Goal: Task Accomplishment & Management: Complete application form

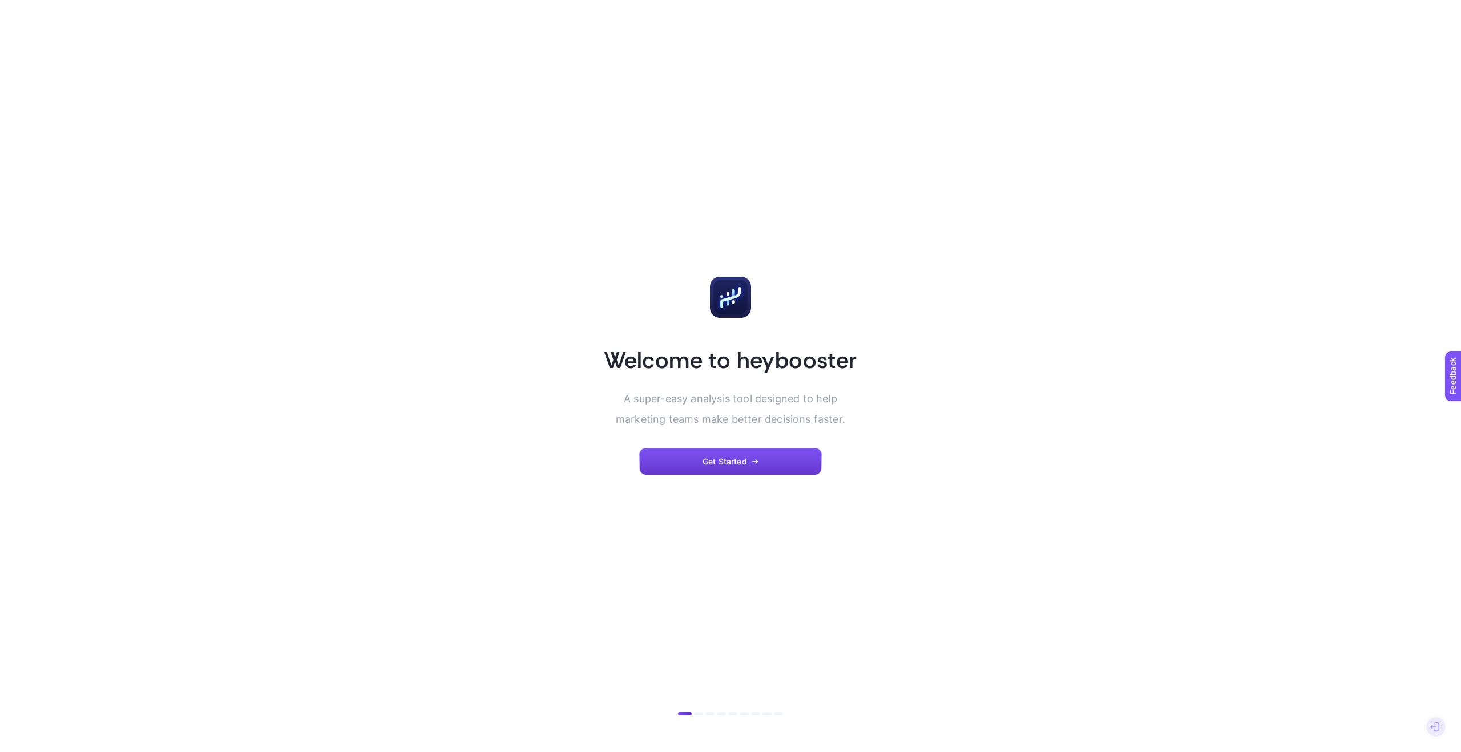
click at [712, 474] on button "Get Started" at bounding box center [730, 461] width 183 height 27
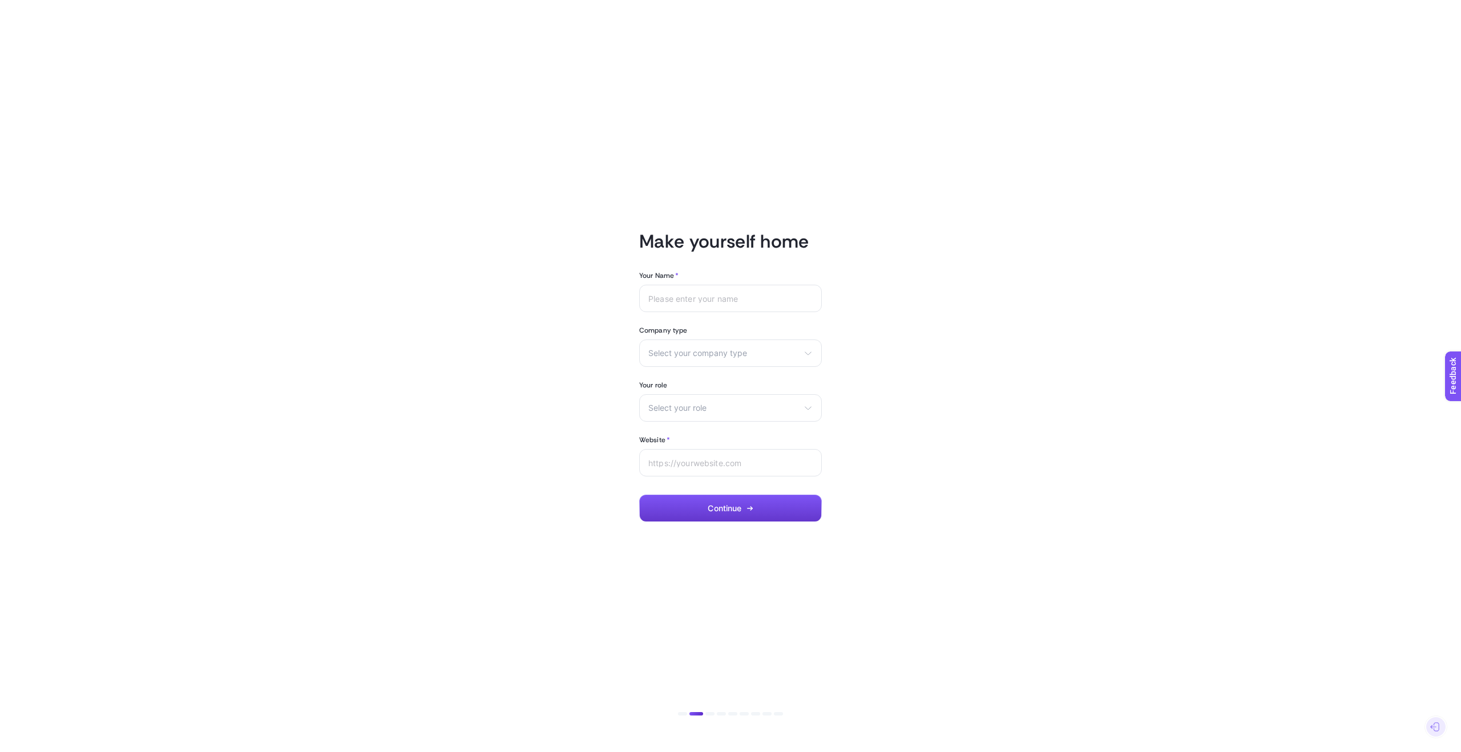
click at [719, 501] on button "Continue" at bounding box center [730, 508] width 183 height 27
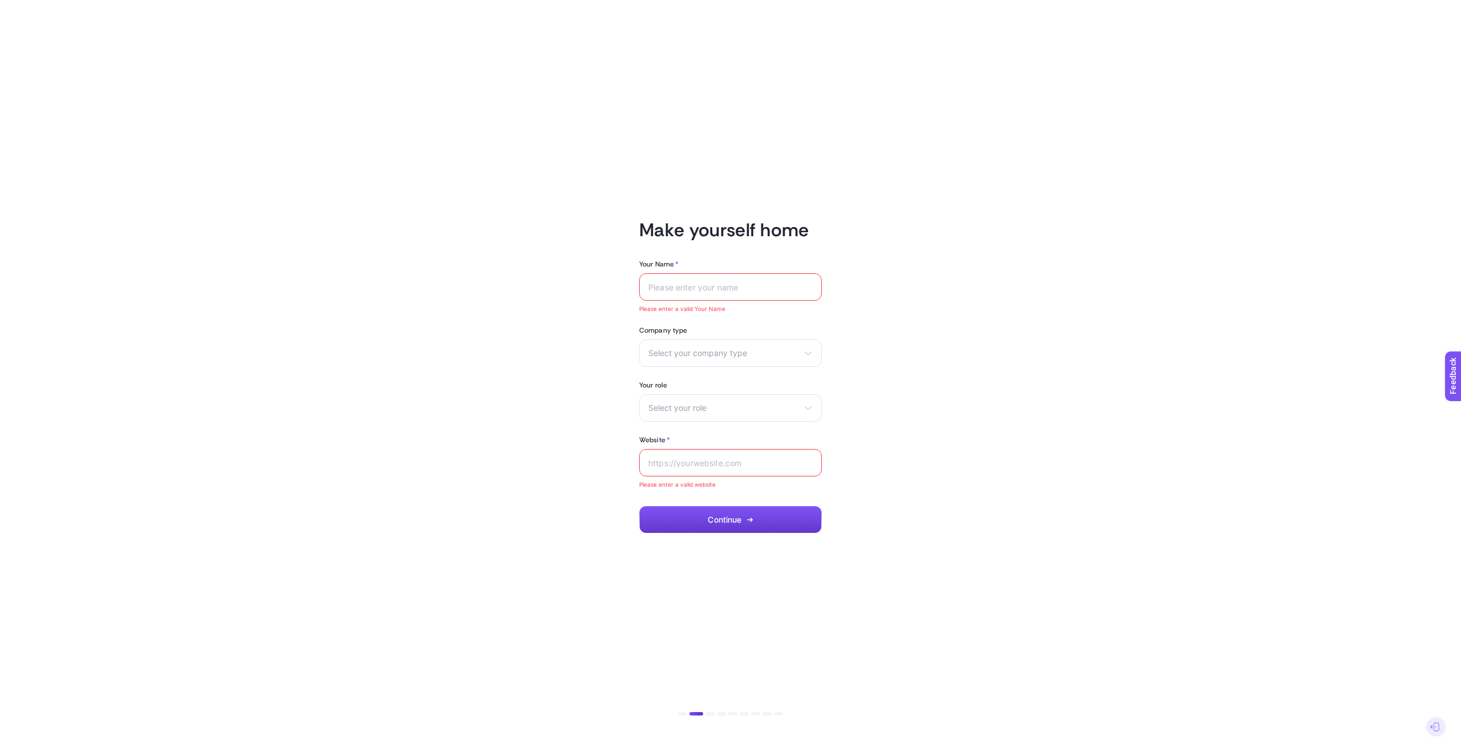
click at [721, 507] on button "Continue" at bounding box center [730, 519] width 183 height 27
